Goal: Task Accomplishment & Management: Manage account settings

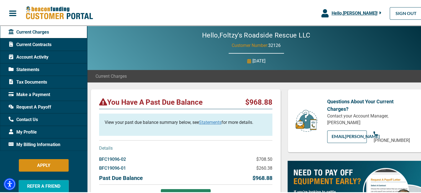
click at [94, 97] on div "You Have A Past Due Balance $968.88 View your past due balance summary below, s…" at bounding box center [186, 151] width 191 height 126
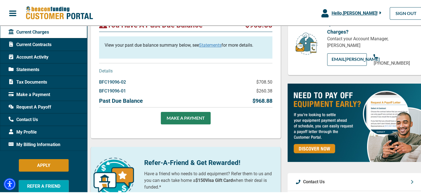
scroll to position [78, 0]
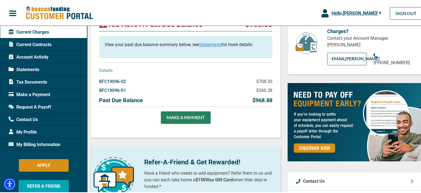
click at [212, 90] on div "BFC19096-01 $260.38" at bounding box center [185, 90] width 173 height 9
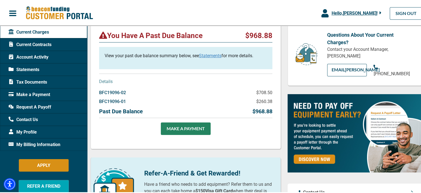
click at [95, 60] on div "You Have A Past Due Balance $968.88 View your past due balance summary below, s…" at bounding box center [186, 85] width 191 height 126
click at [217, 55] on link "Statements" at bounding box center [210, 54] width 22 height 5
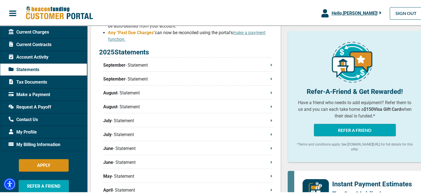
scroll to position [144, 0]
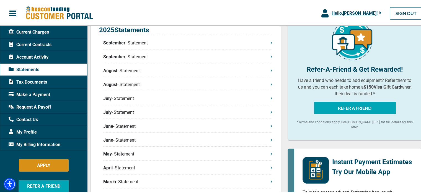
click at [244, 44] on p "September - Statement" at bounding box center [187, 42] width 169 height 7
click at [222, 53] on p "September - Statement" at bounding box center [187, 56] width 169 height 7
click at [144, 43] on p "September - Statement" at bounding box center [187, 42] width 169 height 7
click at [153, 55] on p "September - Statement" at bounding box center [187, 56] width 169 height 7
click at [161, 71] on p "August - Statement" at bounding box center [187, 69] width 169 height 7
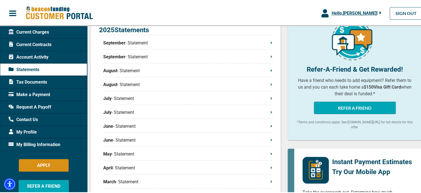
click at [135, 68] on p "August - Statement" at bounding box center [187, 69] width 169 height 7
click at [135, 86] on p "August - Statement" at bounding box center [187, 83] width 169 height 7
click at [126, 97] on p "July - Statement" at bounding box center [187, 97] width 169 height 7
click at [116, 112] on p "July - Statement" at bounding box center [187, 111] width 169 height 7
click at [123, 125] on p "June - Statement" at bounding box center [187, 125] width 169 height 7
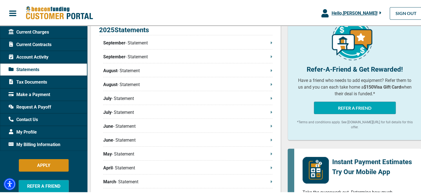
click at [115, 139] on p "June - Statement" at bounding box center [187, 139] width 169 height 7
click at [37, 106] on span "Request A Payoff" at bounding box center [30, 106] width 43 height 7
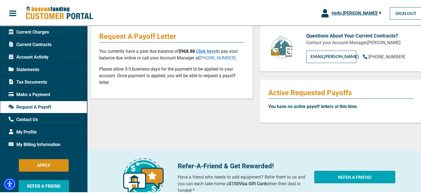
scroll to position [66, 0]
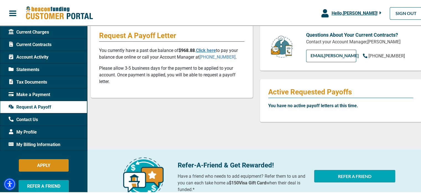
click at [39, 35] on div "Current Charges" at bounding box center [43, 31] width 87 height 12
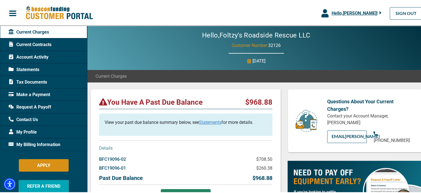
click at [143, 43] on div "Hello, [PERSON_NAME]'s Roadside Rescue LLC Customer Number: 32126 [DATE]" at bounding box center [256, 47] width 338 height 44
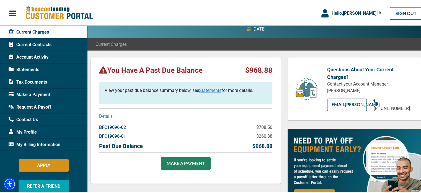
scroll to position [33, 0]
